Goal: Navigation & Orientation: Find specific page/section

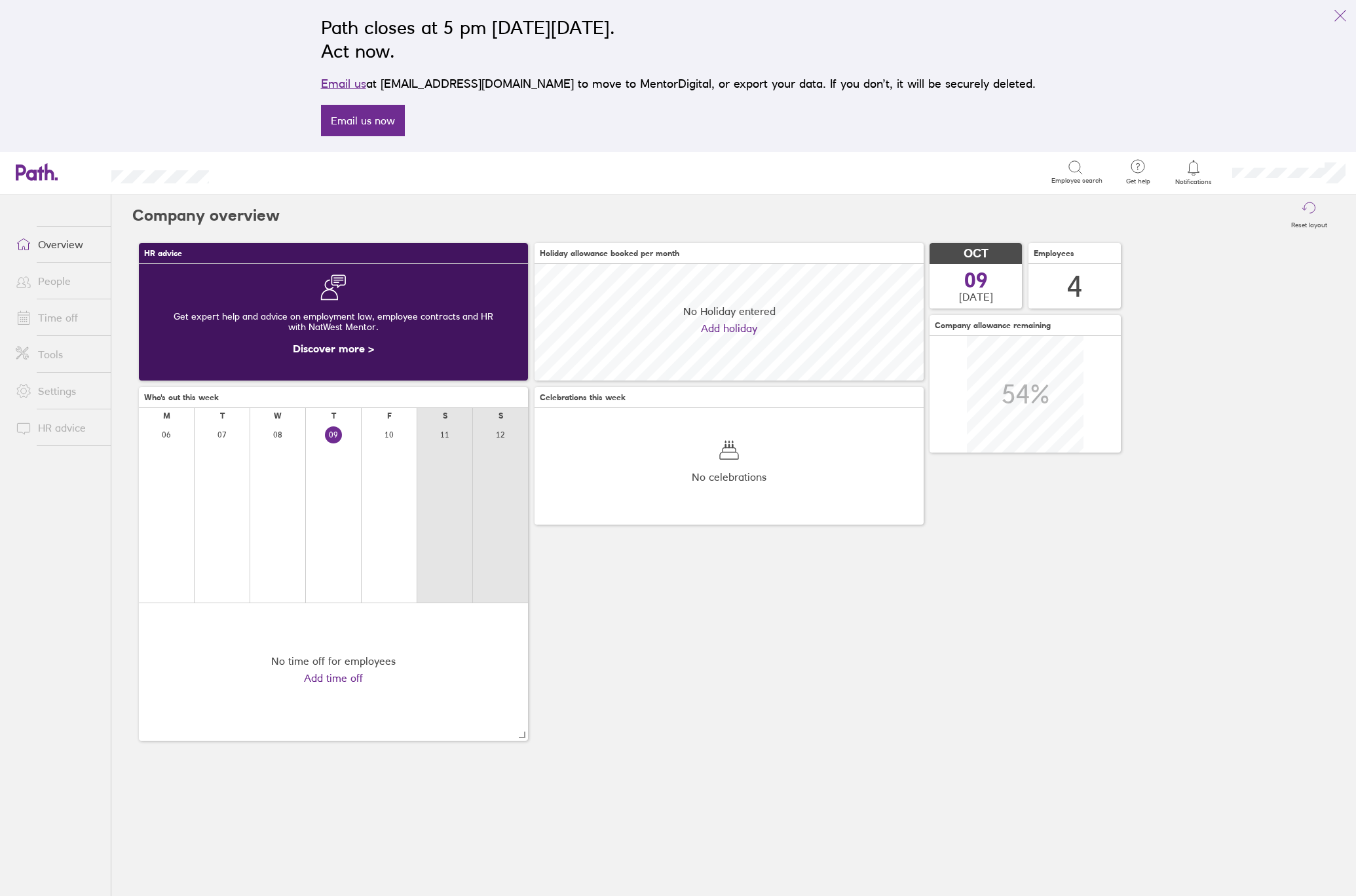
scroll to position [116, 389]
click at [59, 359] on link "Tools" at bounding box center [58, 354] width 105 height 26
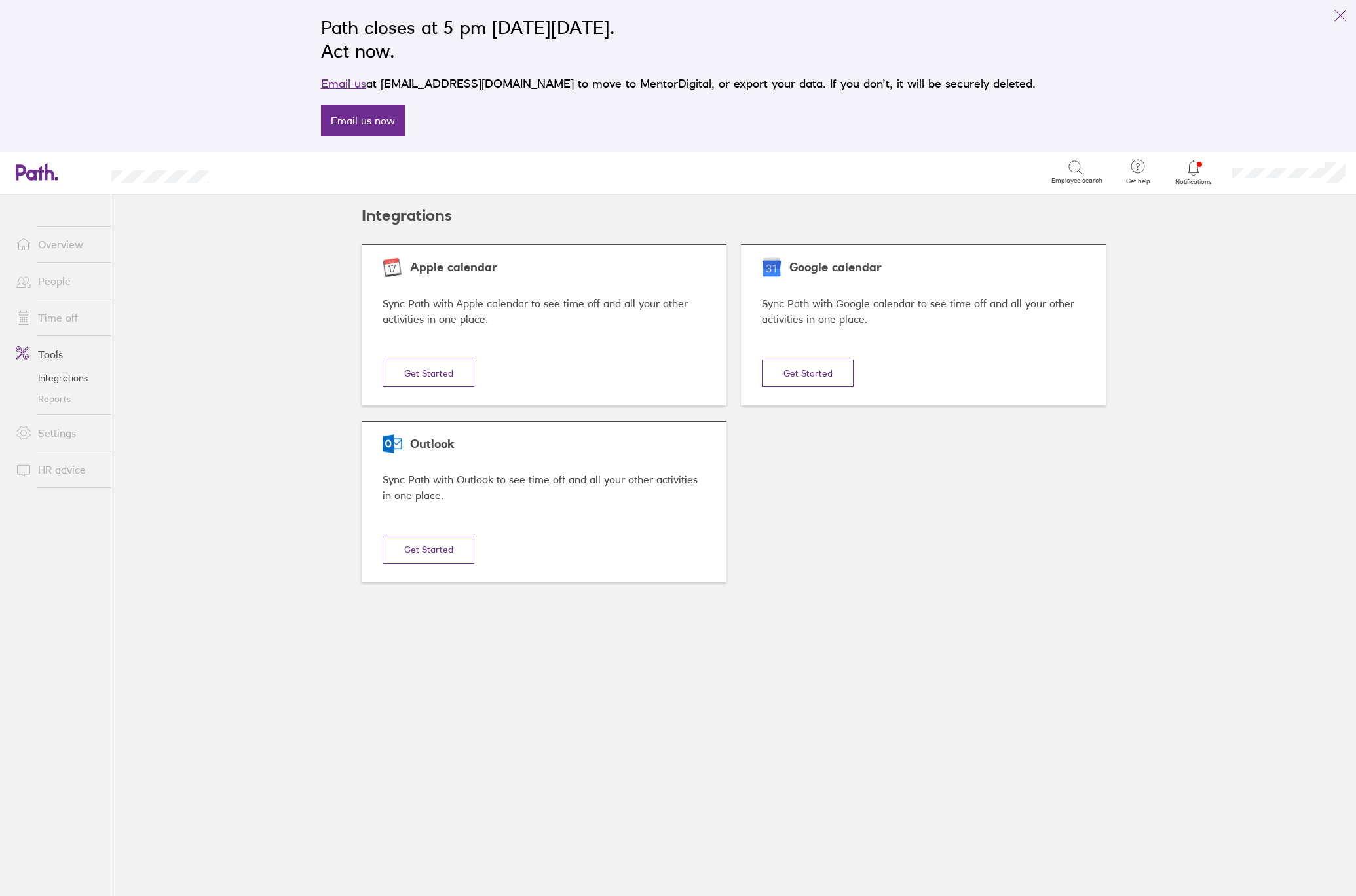
click at [60, 397] on link "Reports" at bounding box center [58, 399] width 105 height 21
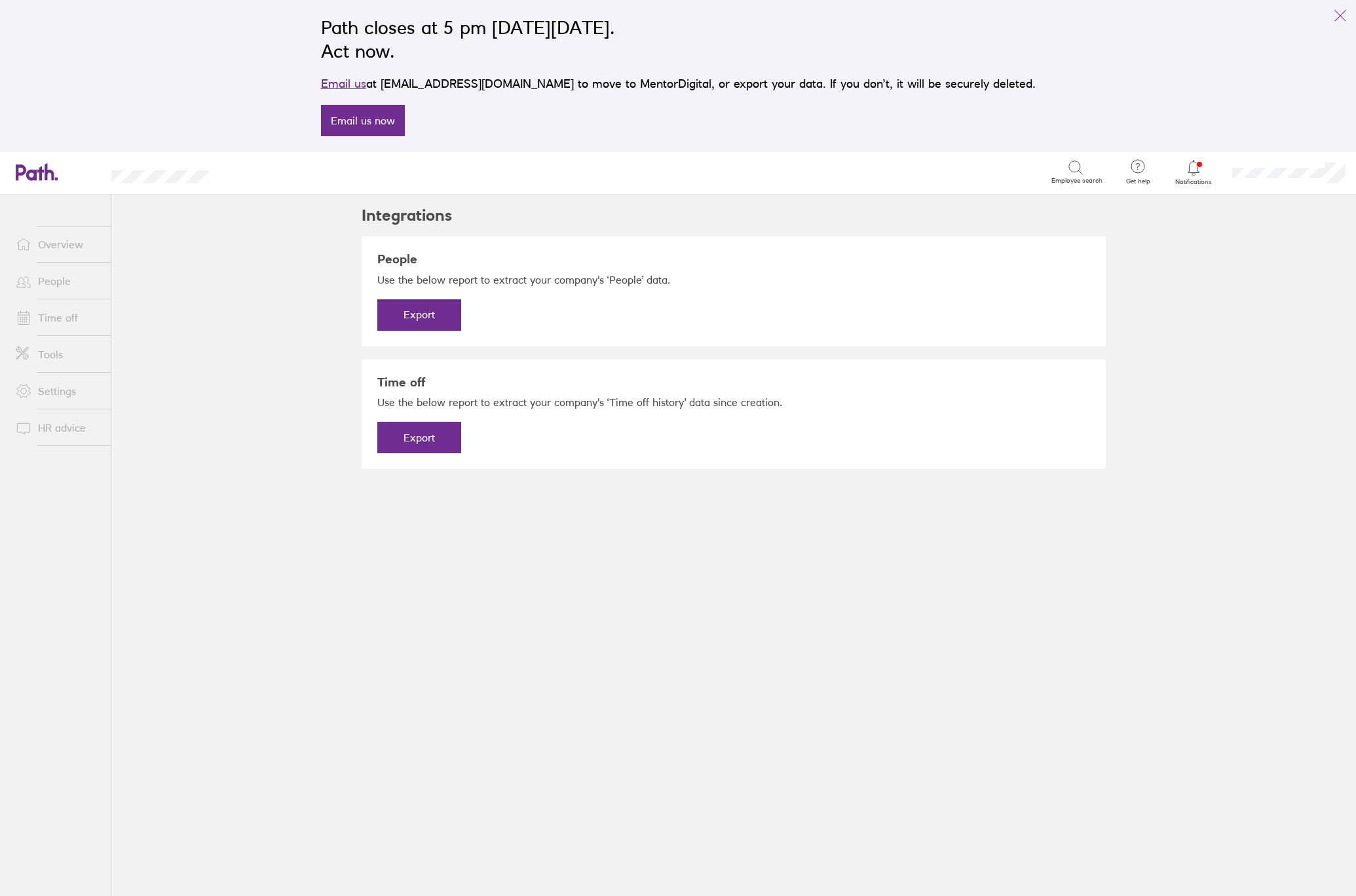
click at [46, 356] on link "Tools" at bounding box center [58, 354] width 105 height 26
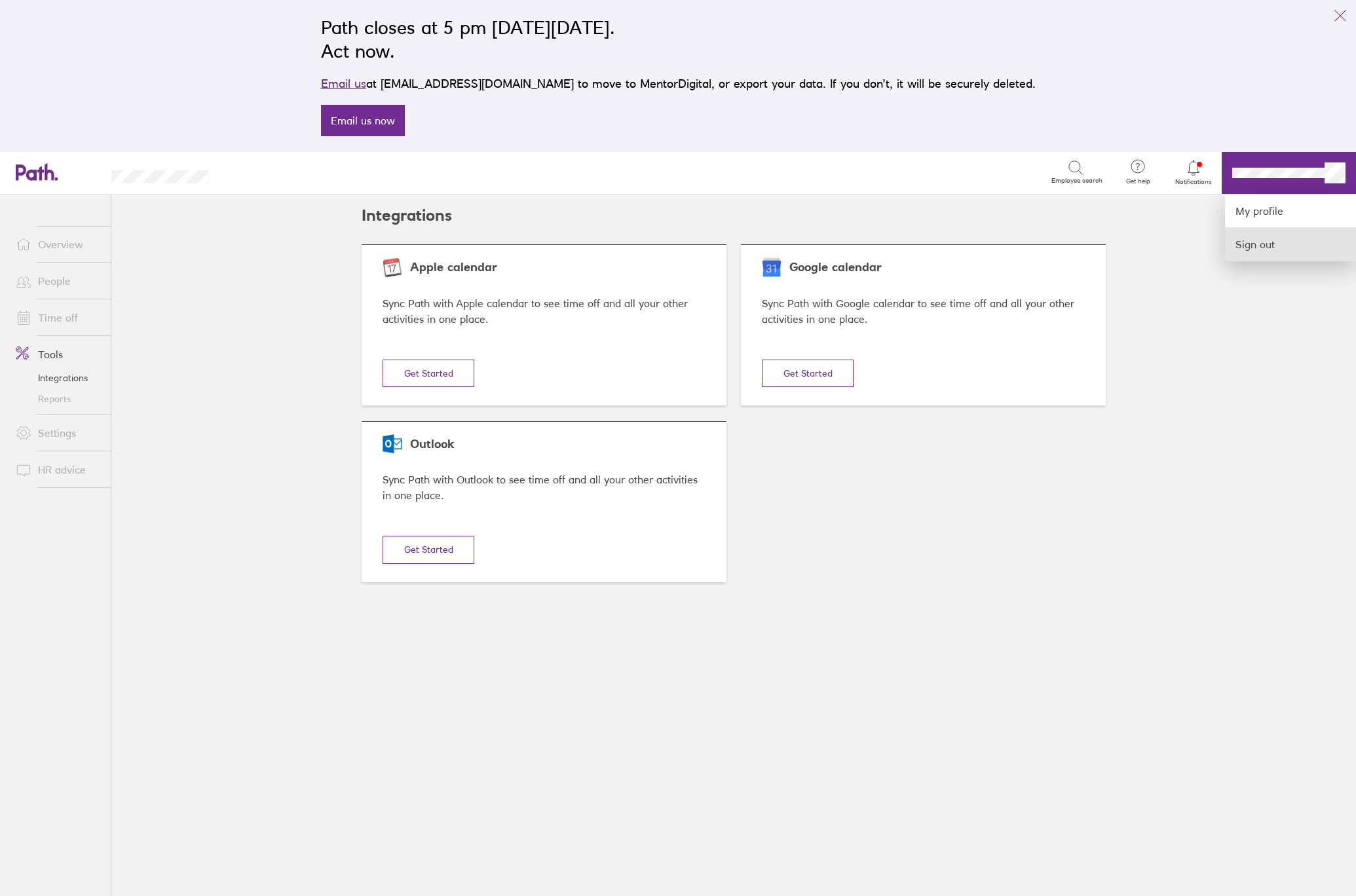
click at [1270, 243] on link "Sign out" at bounding box center [1290, 244] width 131 height 33
